Goal: Task Accomplishment & Management: Complete application form

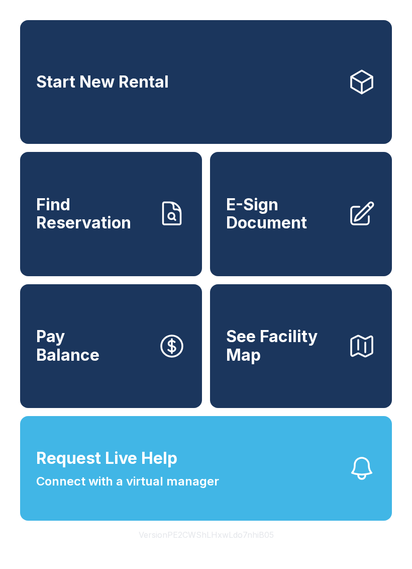
click at [311, 229] on span "E-Sign Document" at bounding box center [283, 214] width 114 height 37
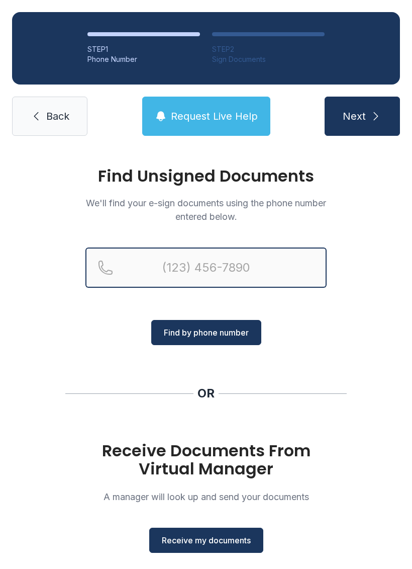
click at [219, 261] on input "Reservation phone number" at bounding box center [205, 267] width 241 height 40
type input "("
click at [362, 116] on button "Next" at bounding box center [362, 116] width 75 height 39
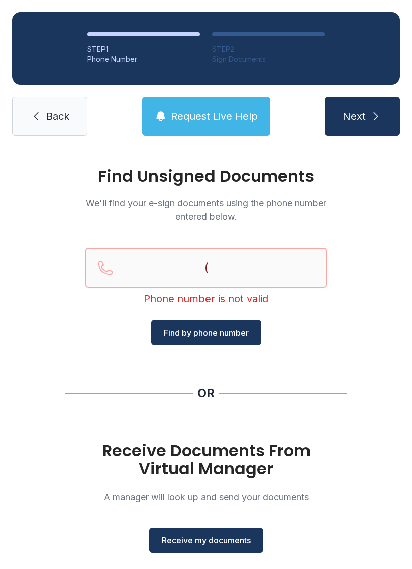
click at [255, 277] on input "(" at bounding box center [205, 267] width 241 height 40
click at [354, 244] on div "Find Unsigned Documents We'll find your e-sign documents using the phone number…" at bounding box center [206, 370] width 412 height 445
click at [236, 537] on span "Receive my documents" at bounding box center [206, 540] width 89 height 12
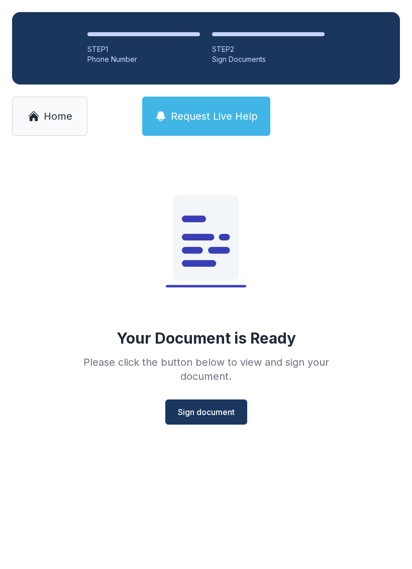
click at [210, 412] on span "Sign document" at bounding box center [206, 412] width 57 height 12
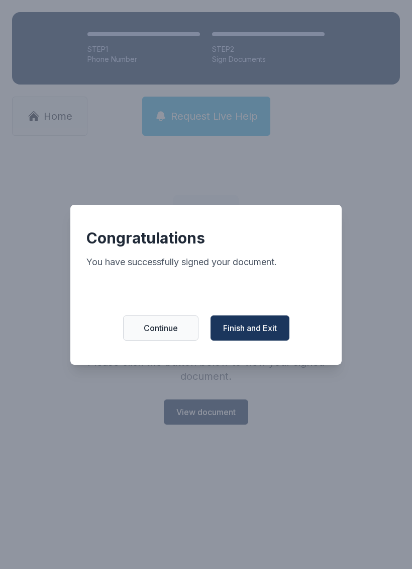
click at [169, 334] on span "Continue" at bounding box center [161, 328] width 34 height 12
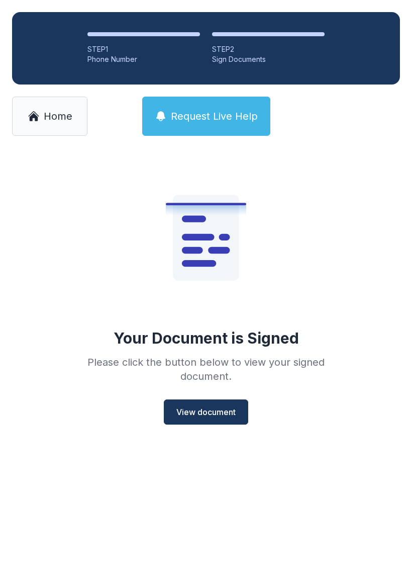
click at [63, 121] on span "Home" at bounding box center [58, 116] width 29 height 14
